Goal: Task Accomplishment & Management: Use online tool/utility

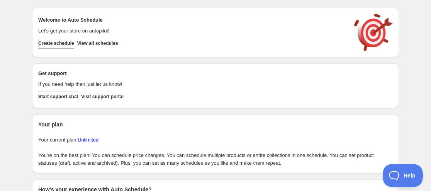
click at [45, 43] on span "Create schedule" at bounding box center [56, 43] width 36 height 6
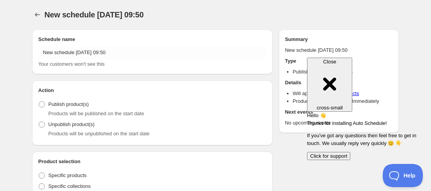
type input "New schedule [DATE] 09:50"
radio input "true"
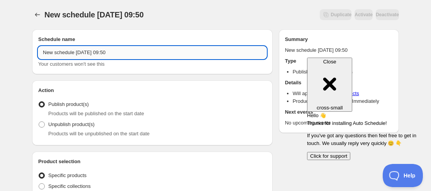
click at [43, 52] on input "New schedule [DATE] 09:50" at bounding box center [152, 52] width 228 height 12
paste input "Arrogant master"
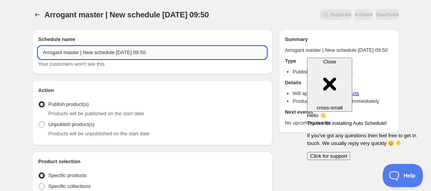
paste input "ansho HeadN"
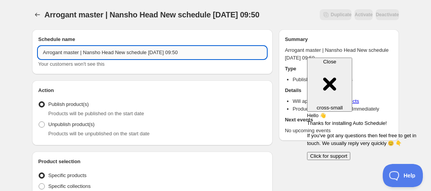
click at [84, 51] on input "Arrogant master | Nansho Head New schedule [DATE] 09:50" at bounding box center [152, 52] width 228 height 12
paste input "Nansho"
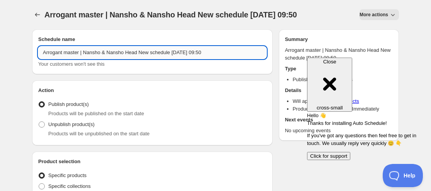
click at [138, 53] on input "Arrogant master | Nansho & Nansho Head New schedule [DATE] 09:50" at bounding box center [152, 52] width 228 height 12
drag, startPoint x: 141, startPoint y: 52, endPoint x: 171, endPoint y: 49, distance: 30.6
click at [171, 49] on input "Arrogant master | Nansho & Nansho Head | New schedule [DATE] 09:50" at bounding box center [152, 52] width 228 height 12
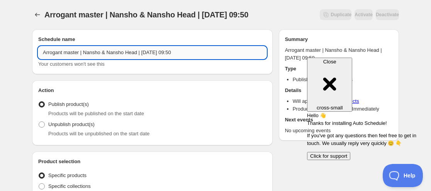
click at [155, 51] on input "Arrogant master | Nansho & Nansho Head | [DATE] 09:50" at bounding box center [152, 52] width 228 height 12
drag, startPoint x: 159, startPoint y: 50, endPoint x: 151, endPoint y: 51, distance: 8.2
click at [151, 51] on input "Arrogant master | Nansho & Nansho Head | Aug 317 2025 09:50" at bounding box center [152, 52] width 228 height 12
drag, startPoint x: 170, startPoint y: 53, endPoint x: 233, endPoint y: 51, distance: 63.3
click at [233, 51] on input "Arrogant master | Nansho & Nansho Head | [DATE] 09:50" at bounding box center [152, 52] width 228 height 12
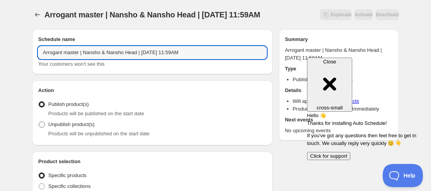
type input "Arrogant master | Nansho & Nansho Head | [DATE] 11:59AM"
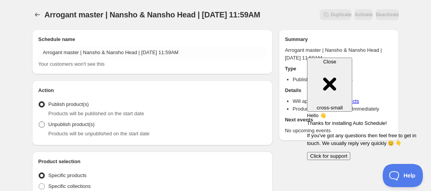
click at [66, 129] on label "Unpublish product(s)" at bounding box center [66, 124] width 56 height 11
click at [39, 122] on input "Unpublish product(s)" at bounding box center [39, 121] width 0 height 0
radio input "true"
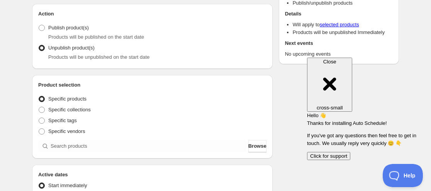
scroll to position [77, 0]
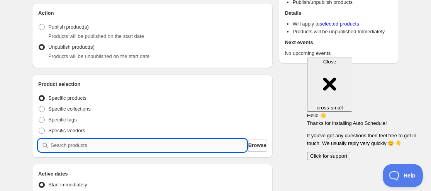
click at [78, 146] on input "search" at bounding box center [149, 145] width 196 height 12
paste input "9189315215603"
type input "9189315215603"
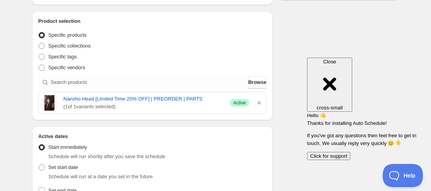
scroll to position [193, 0]
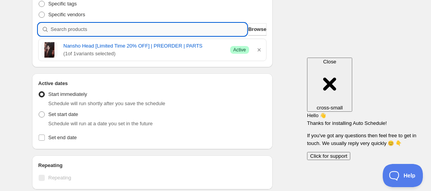
click at [114, 25] on input "search" at bounding box center [149, 29] width 196 height 12
paste input "9189331370227"
type input "9189331370227"
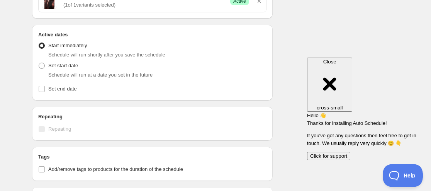
scroll to position [270, 0]
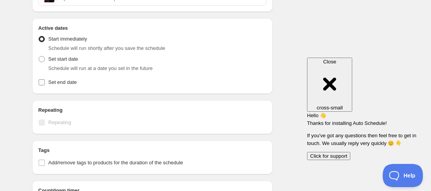
click at [39, 82] on input "Set end date" at bounding box center [42, 82] width 6 height 6
checkbox input "true"
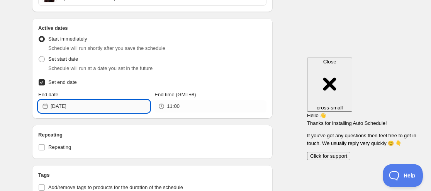
click at [69, 106] on input "[DATE]" at bounding box center [100, 106] width 99 height 12
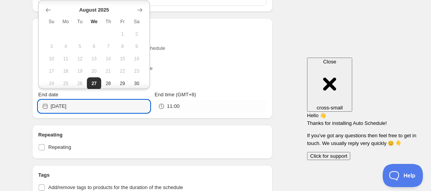
scroll to position [19, 0]
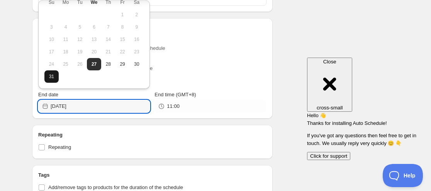
click at [49, 76] on span "31" at bounding box center [51, 76] width 8 height 6
type input "[DATE]"
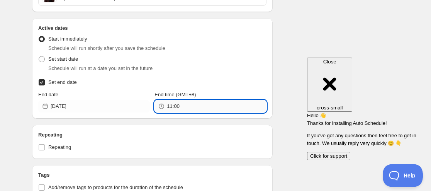
click at [173, 108] on input "11:00" at bounding box center [216, 106] width 99 height 12
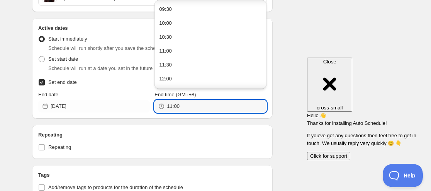
scroll to position [270, 0]
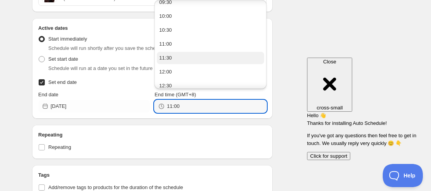
click at [172, 58] on button "11:30" at bounding box center [210, 58] width 107 height 12
type input "11:30"
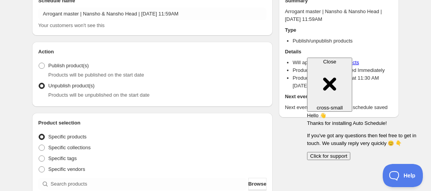
scroll to position [0, 0]
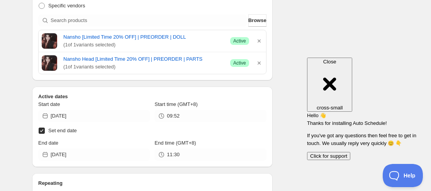
scroll to position [256, 0]
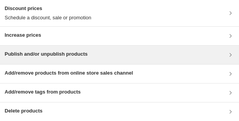
click at [80, 52] on h3 "Publish and/or unpublish products" at bounding box center [46, 54] width 83 height 8
